Goal: Task Accomplishment & Management: Use online tool/utility

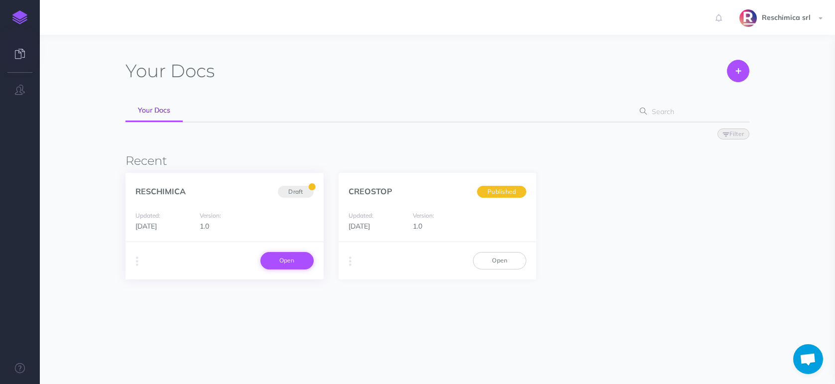
click at [302, 264] on link "Open" at bounding box center [286, 260] width 53 height 17
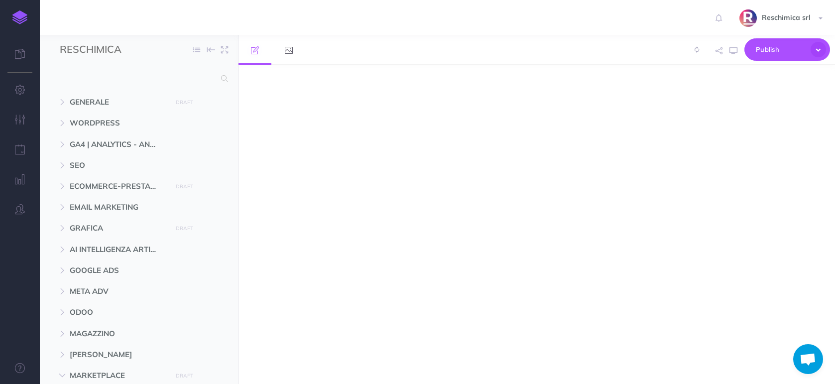
select select "null"
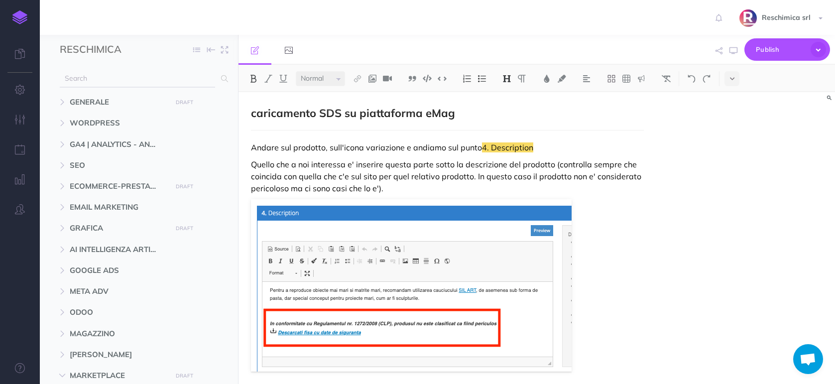
click at [136, 78] on input "text" at bounding box center [137, 79] width 155 height 18
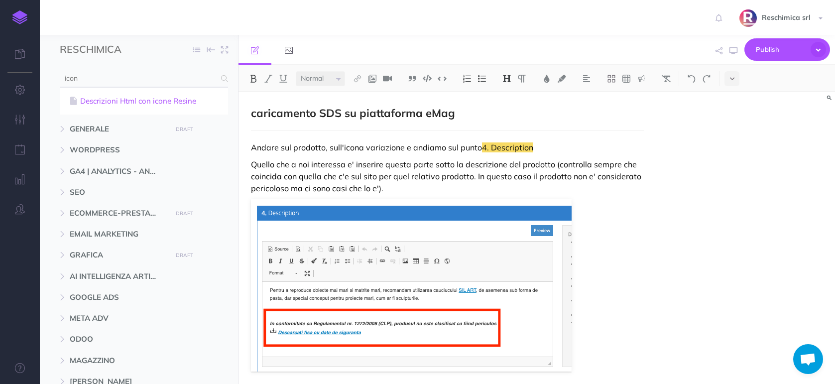
type input "icon"
click at [170, 99] on link "Descrizioni Html con icone Resine" at bounding box center [143, 101] width 153 height 12
select select "null"
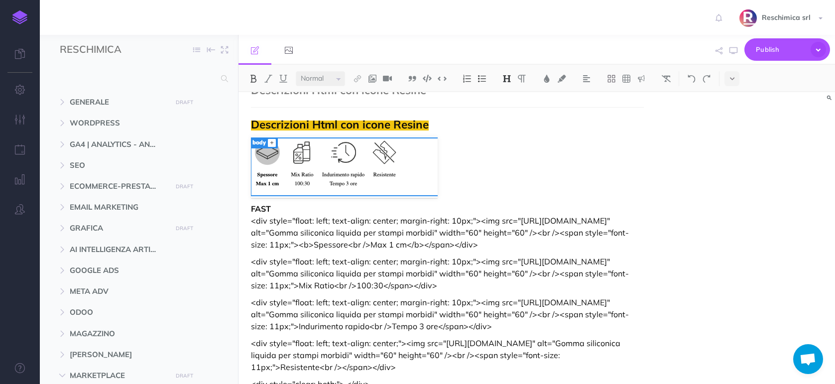
scroll to position [37, 0]
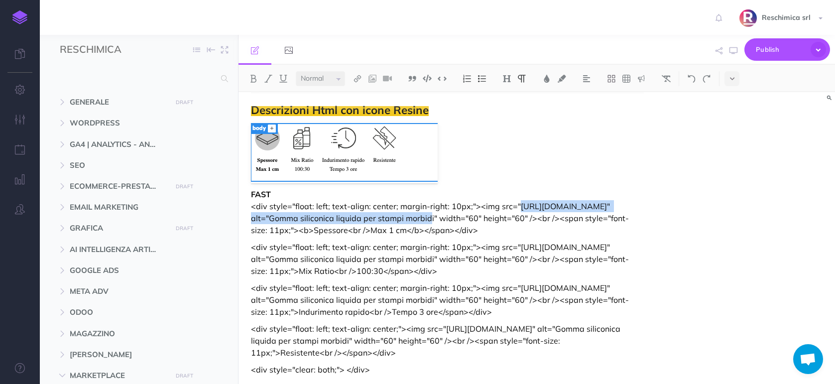
drag, startPoint x: 271, startPoint y: 219, endPoint x: 537, endPoint y: 221, distance: 265.8
click at [537, 221] on p "FAST <div style="float: left; text-align: center; margin-right: 10px;"><img src…" at bounding box center [447, 212] width 392 height 48
click at [378, 218] on p "FAST <div style="float: left; text-align: center; margin-right: 10px;"><img src…" at bounding box center [447, 212] width 392 height 48
drag, startPoint x: 270, startPoint y: 218, endPoint x: 408, endPoint y: 218, distance: 138.4
click at [408, 218] on p "FAST <div style="float: left; text-align: center; margin-right: 10px;"><img src…" at bounding box center [447, 212] width 392 height 48
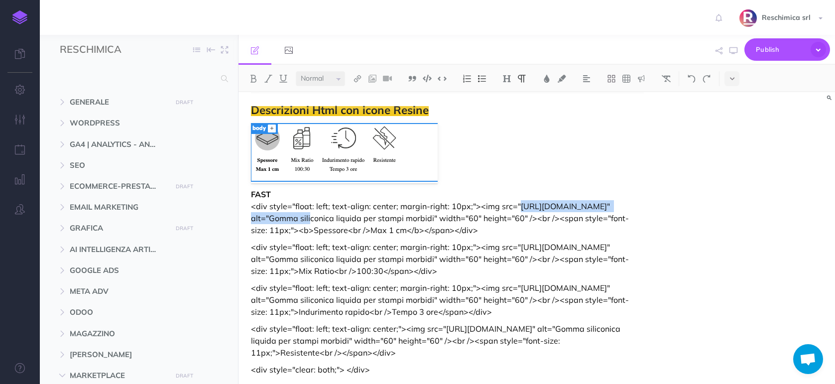
copy p "[URL][DOMAIN_NAME]"
